Goal: Download file/media

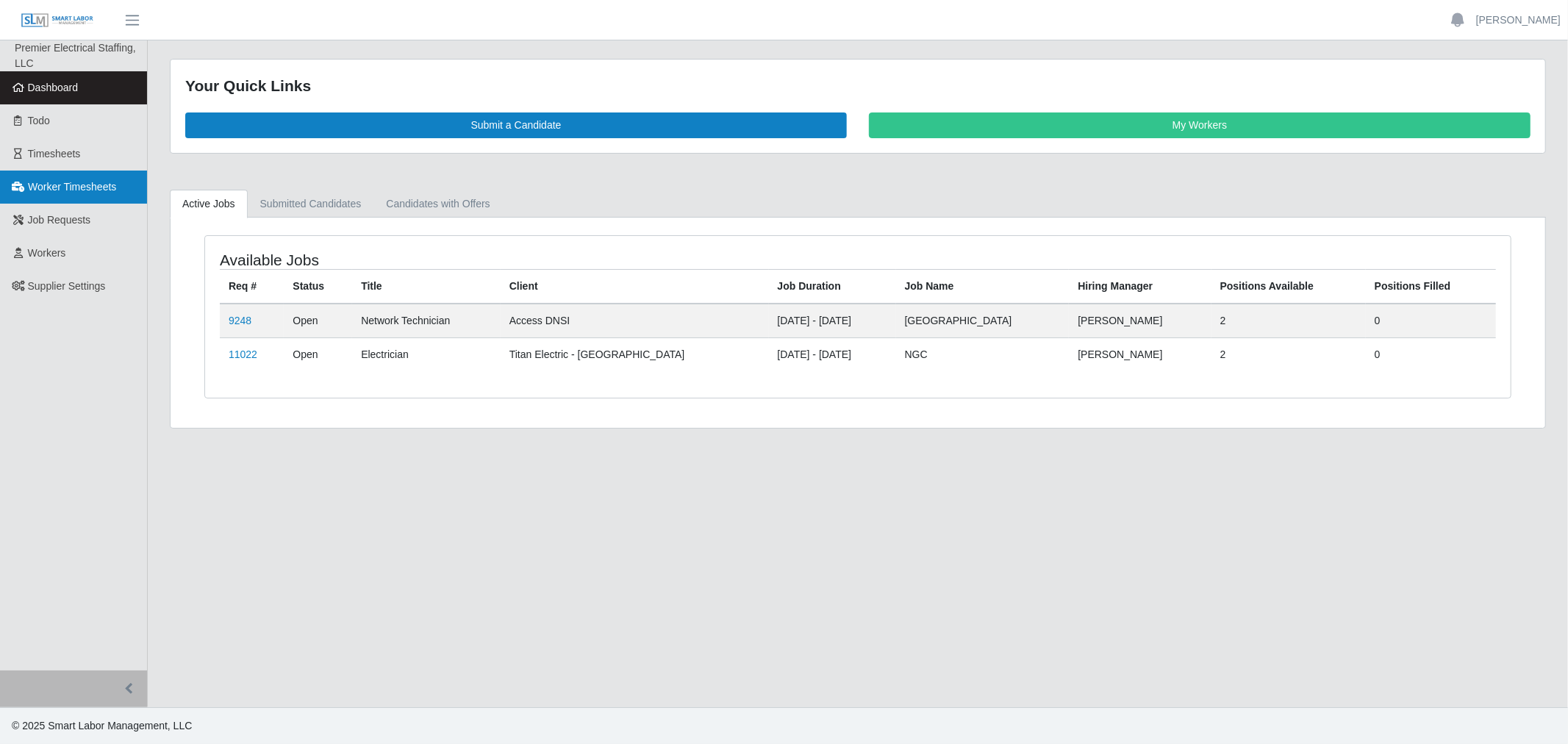
click at [77, 192] on span "Worker Timesheets" at bounding box center [72, 187] width 89 height 12
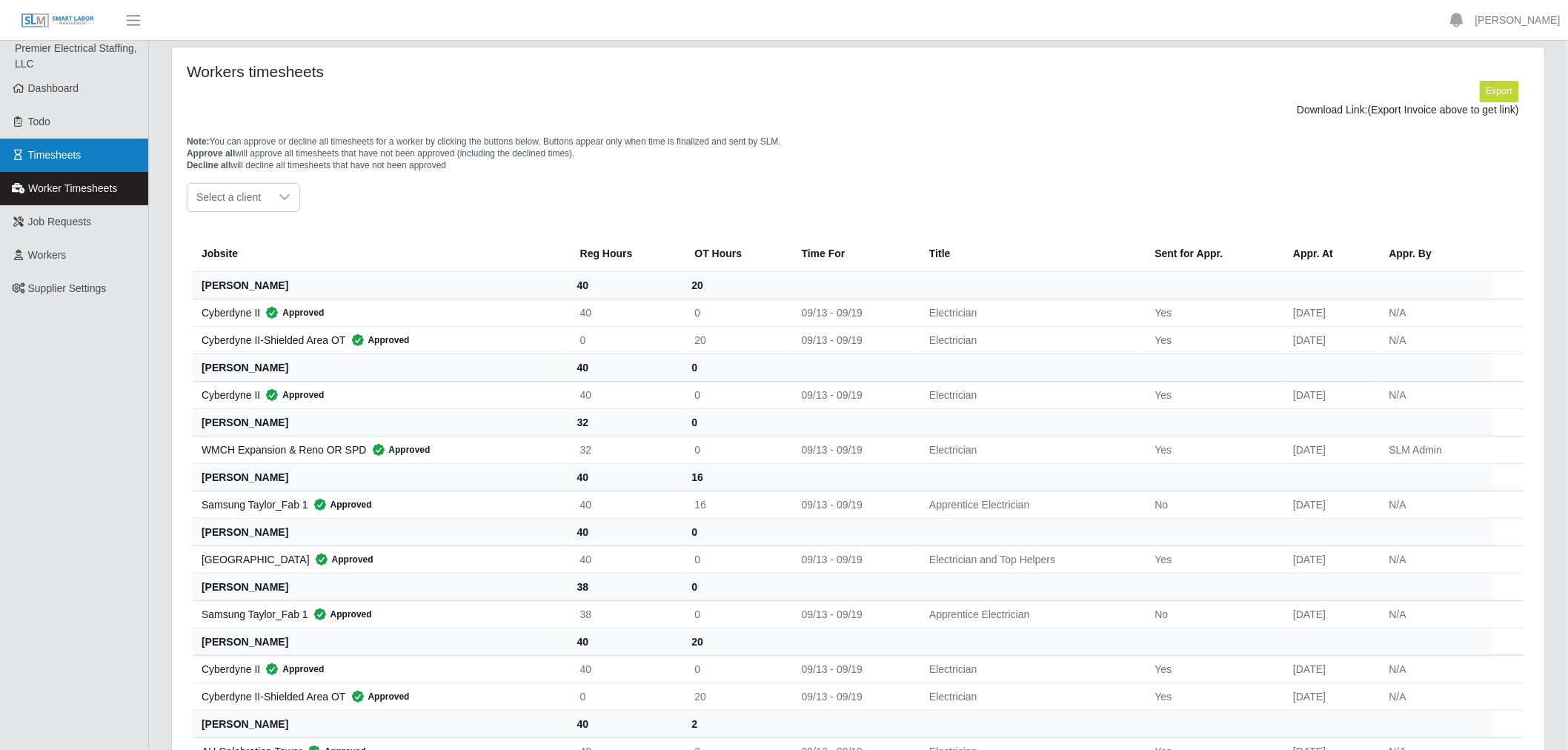
click at [73, 160] on span "Timesheets" at bounding box center [54, 155] width 54 height 12
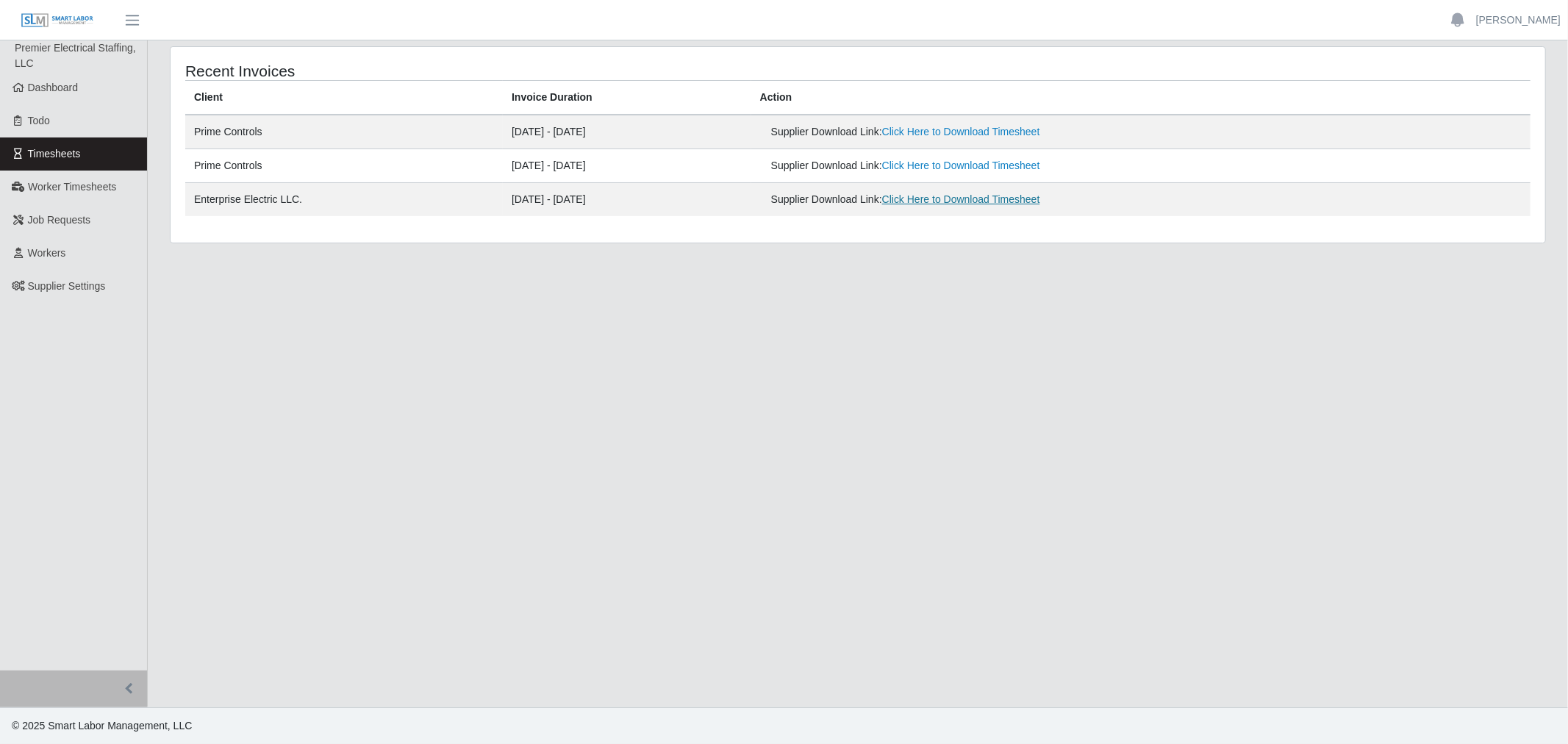
click at [985, 196] on link "Click Here to Download Timesheet" at bounding box center [961, 200] width 158 height 12
click at [60, 185] on span "Worker Timesheets" at bounding box center [72, 187] width 89 height 12
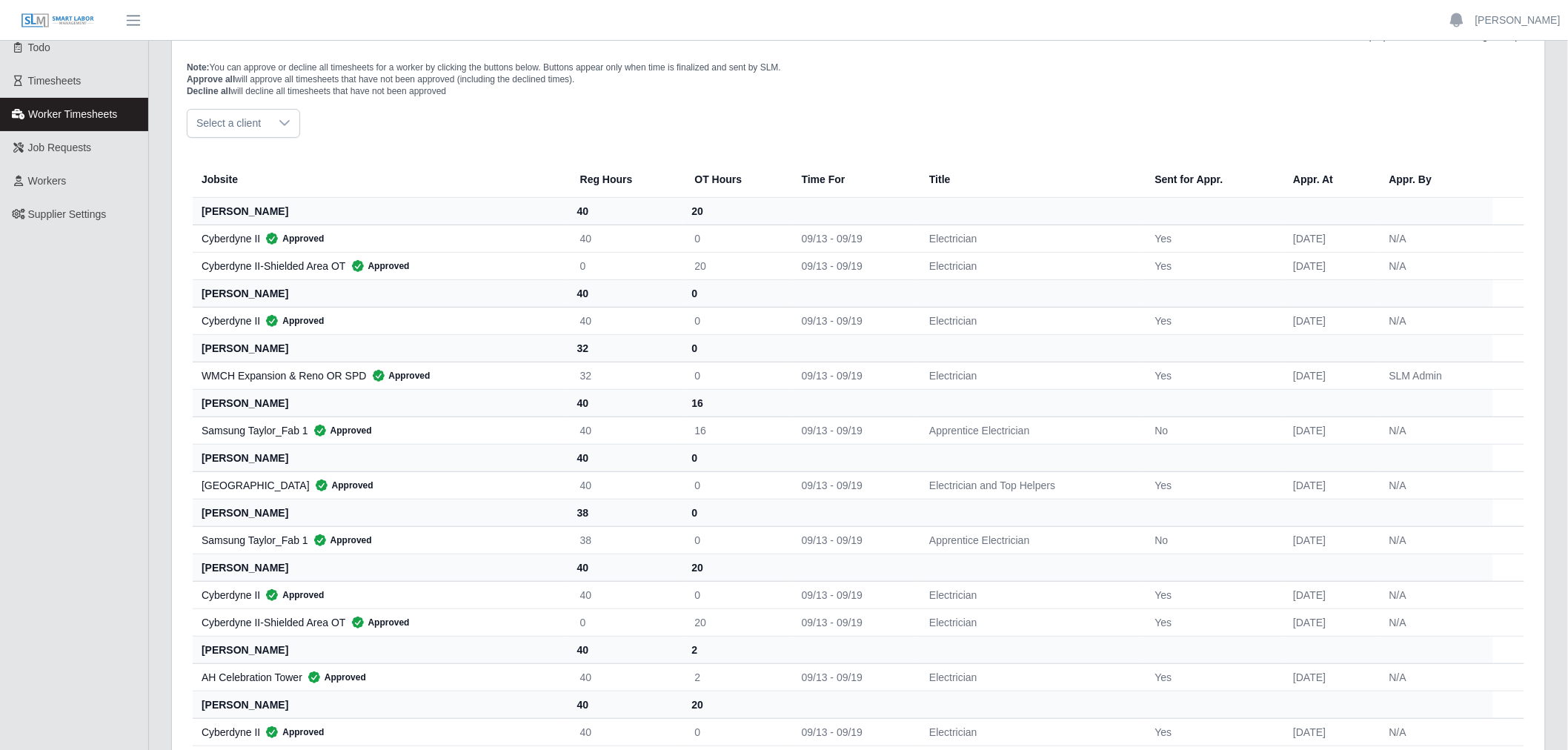
scroll to position [247, 0]
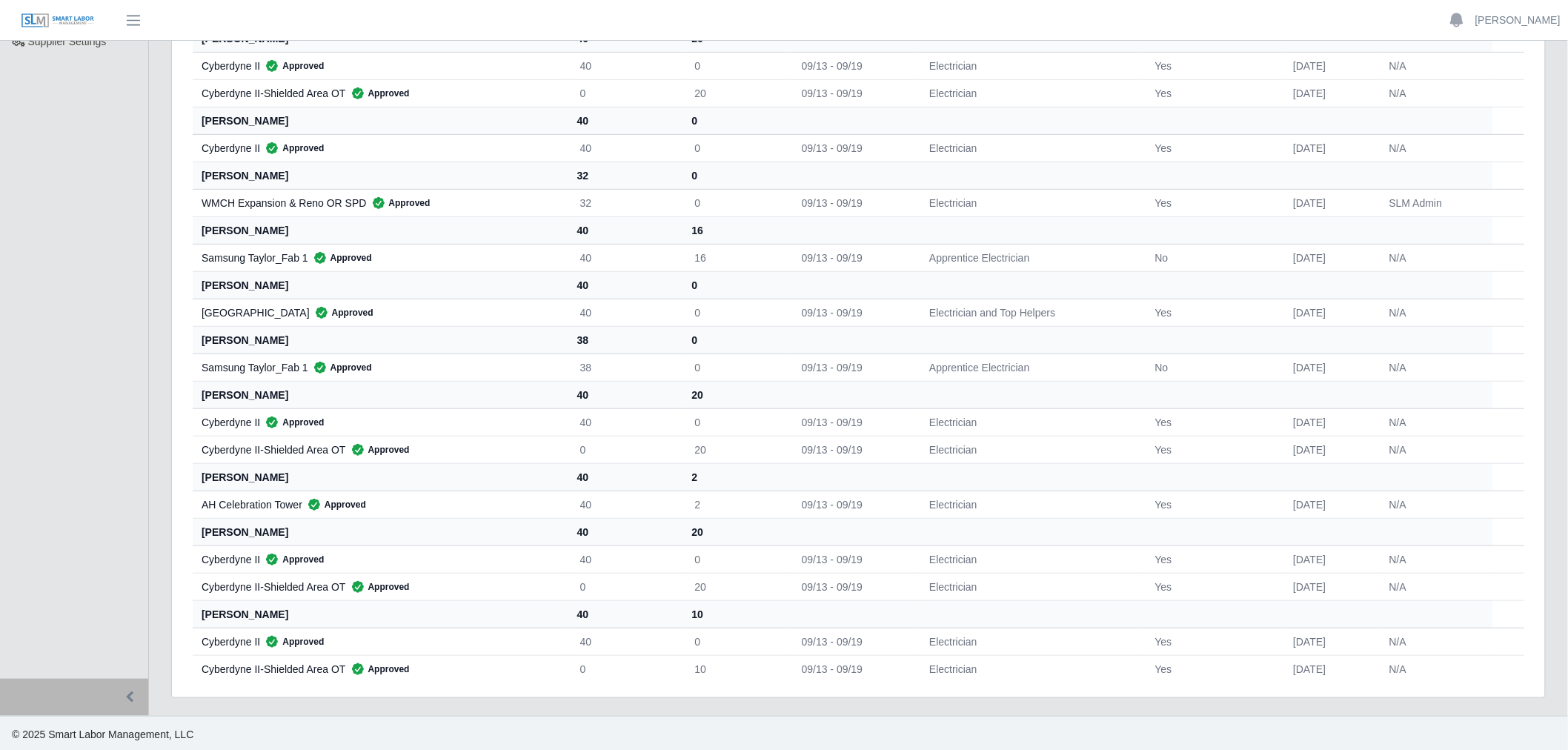
click at [380, 483] on th "[PERSON_NAME]" at bounding box center [381, 477] width 375 height 27
